Goal: Browse casually: Explore the website without a specific task or goal

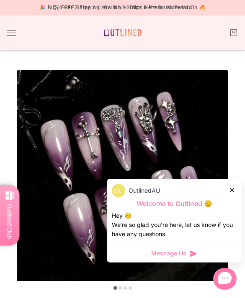
click at [228, 185] on div "OutlinedAU" at bounding box center [174, 190] width 125 height 13
click at [228, 186] on div "OutlinedAU" at bounding box center [174, 190] width 125 height 13
click at [234, 192] on div at bounding box center [232, 190] width 5 height 9
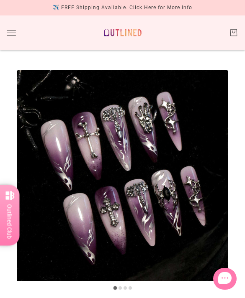
click at [123, 35] on img at bounding box center [123, 32] width 44 height 21
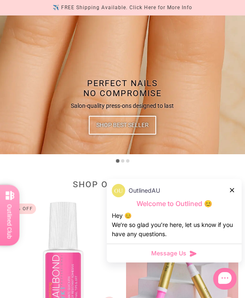
click at [233, 195] on div at bounding box center [232, 190] width 5 height 9
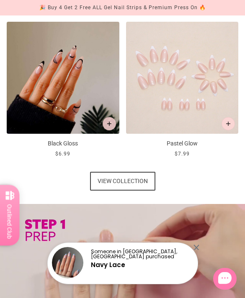
scroll to position [882, 0]
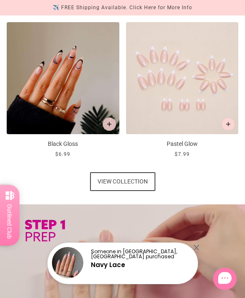
click at [142, 184] on span "View collection" at bounding box center [122, 181] width 50 height 19
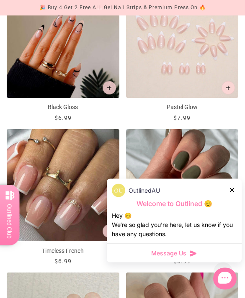
scroll to position [768, 0]
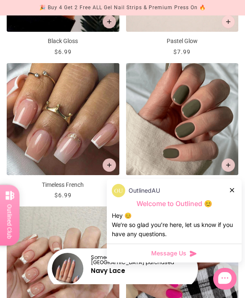
click at [228, 225] on div "OutlinedAU Welcome to Outlined 😊 Hey 😊 We‘re so glad you’re here, let us know i…" at bounding box center [174, 211] width 135 height 65
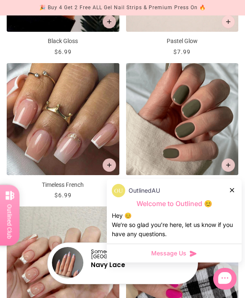
click at [233, 192] on icon at bounding box center [232, 190] width 4 height 4
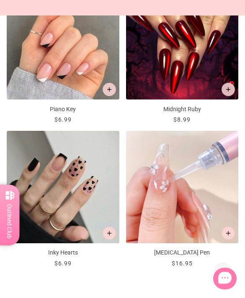
scroll to position [1415, 0]
